Goal: Navigation & Orientation: Find specific page/section

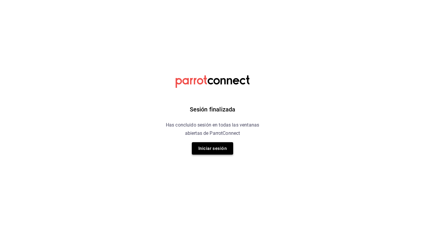
click at [231, 150] on button "Iniciar sesión" at bounding box center [212, 148] width 41 height 12
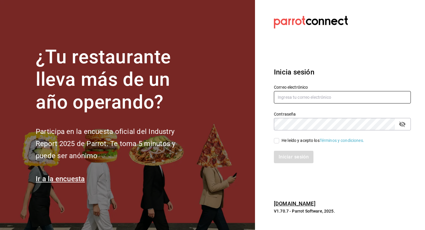
click at [326, 99] on input "text" at bounding box center [342, 97] width 137 height 12
paste input "[EMAIL_ADDRESS][DOMAIN_NAME]"
type input "[EMAIL_ADDRESS][DOMAIN_NAME]"
click at [300, 131] on div "He leído y acepto los Términos y condiciones." at bounding box center [339, 137] width 144 height 14
click at [284, 139] on div "He leído y acepto los Términos y condiciones." at bounding box center [322, 140] width 83 height 6
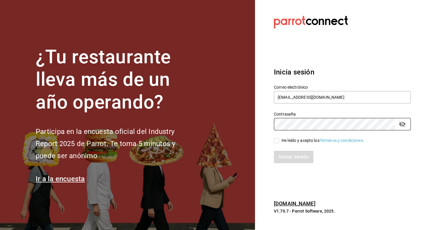
click at [279, 139] on input "He leído y acepto los Términos y condiciones." at bounding box center [276, 140] width 5 height 5
checkbox input "true"
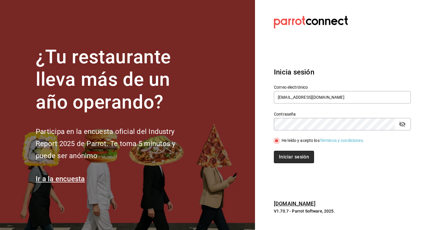
click at [287, 162] on button "Iniciar sesión" at bounding box center [294, 156] width 40 height 12
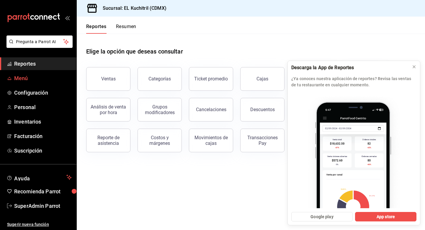
click at [23, 77] on span "Menú" at bounding box center [43, 78] width 58 height 8
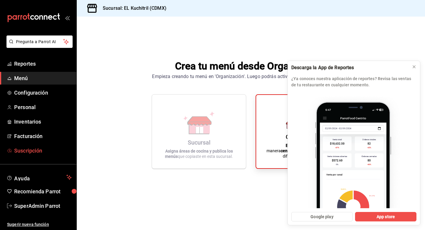
click at [36, 150] on span "Suscripción" at bounding box center [43, 150] width 58 height 8
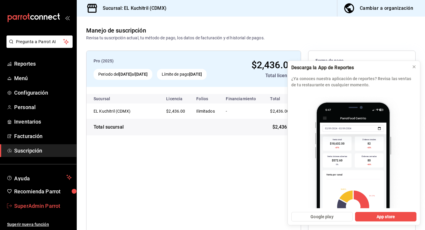
click at [27, 206] on span "SuperAdmin Parrot" at bounding box center [43, 205] width 58 height 8
